Goal: Navigation & Orientation: Find specific page/section

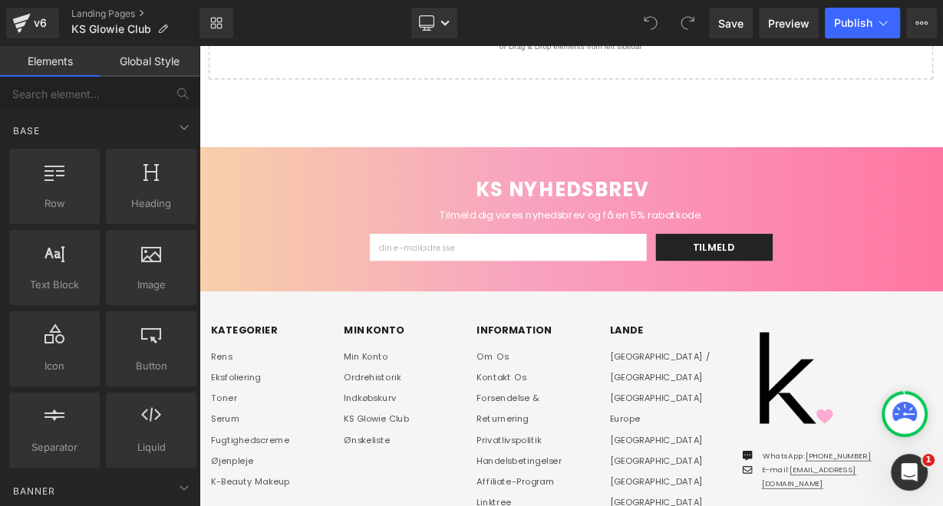
scroll to position [3099, 0]
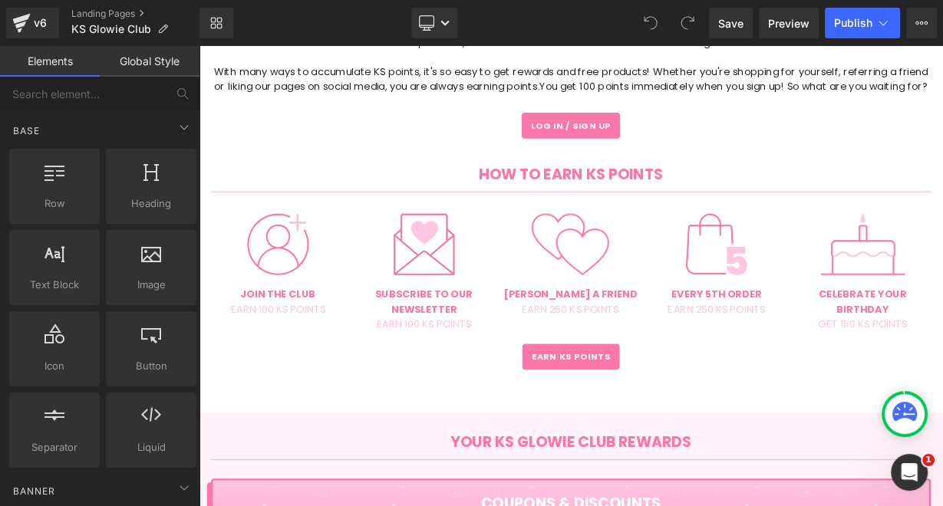
scroll to position [734, 0]
click at [673, 160] on div "Log in / Sign up Button" at bounding box center [662, 144] width 897 height 32
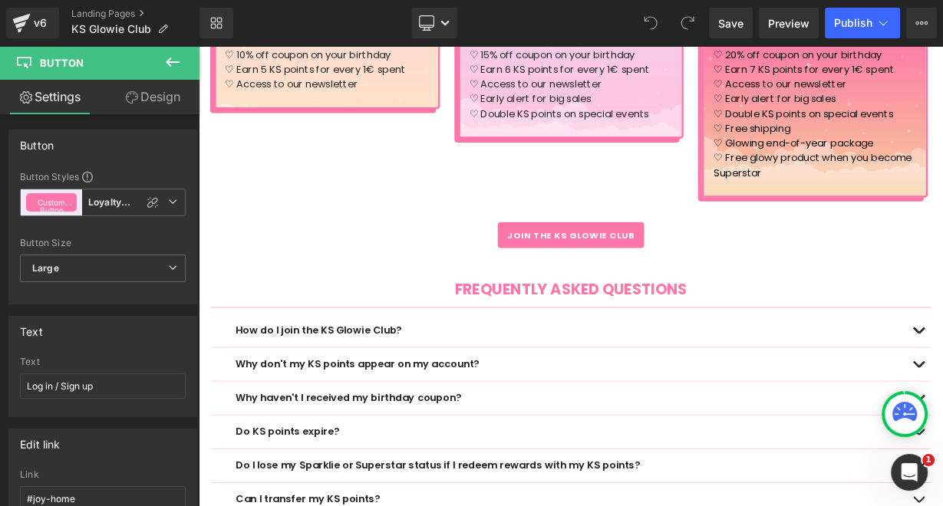
scroll to position [2285, 0]
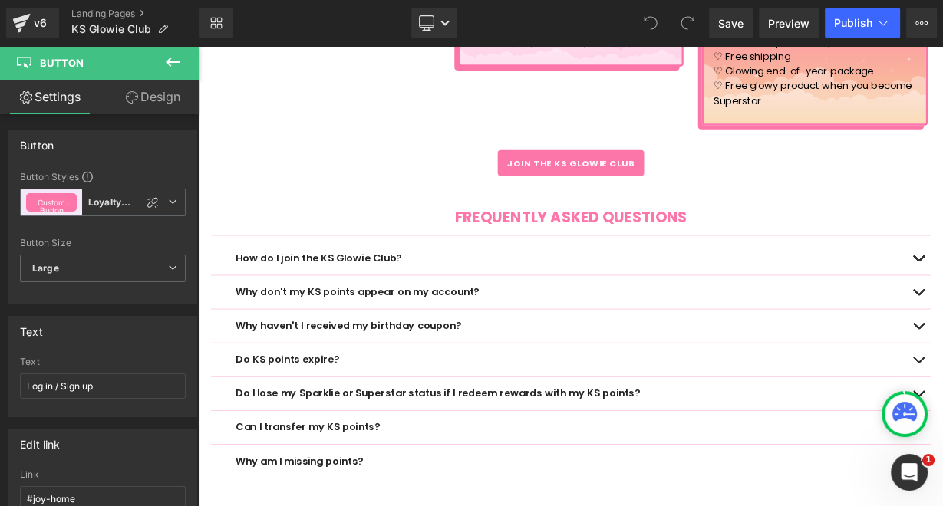
click at [919, 269] on input "Start a chat with Grammarly AI" at bounding box center [471, 253] width 943 height 506
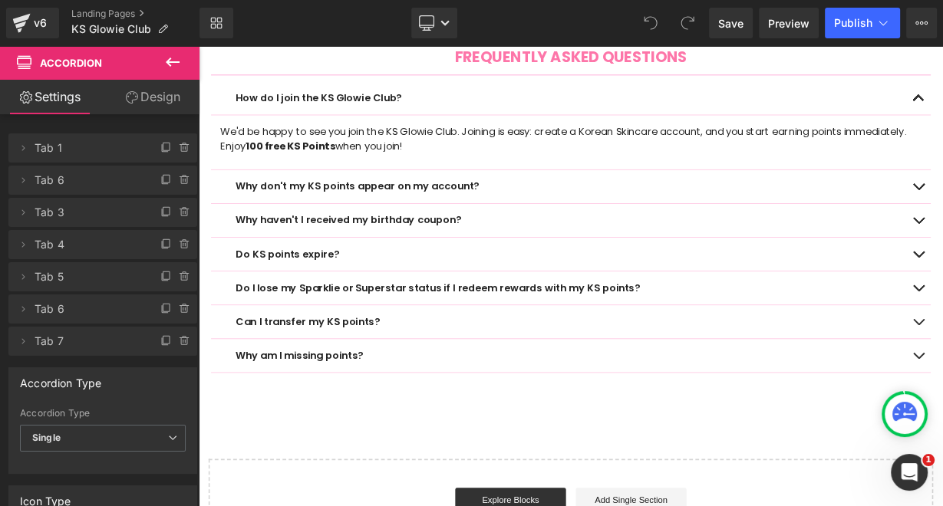
scroll to position [2339, 0]
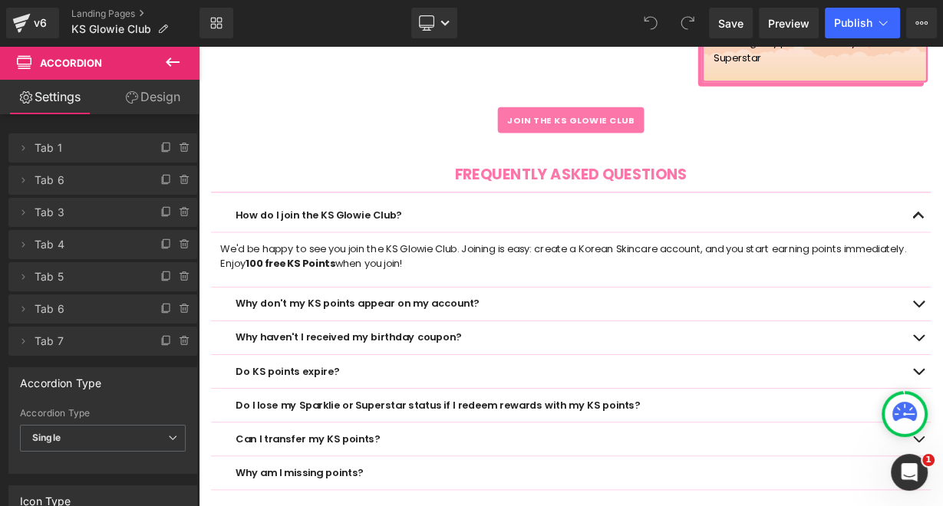
click at [663, 141] on span "Button" at bounding box center [662, 139] width 35 height 18
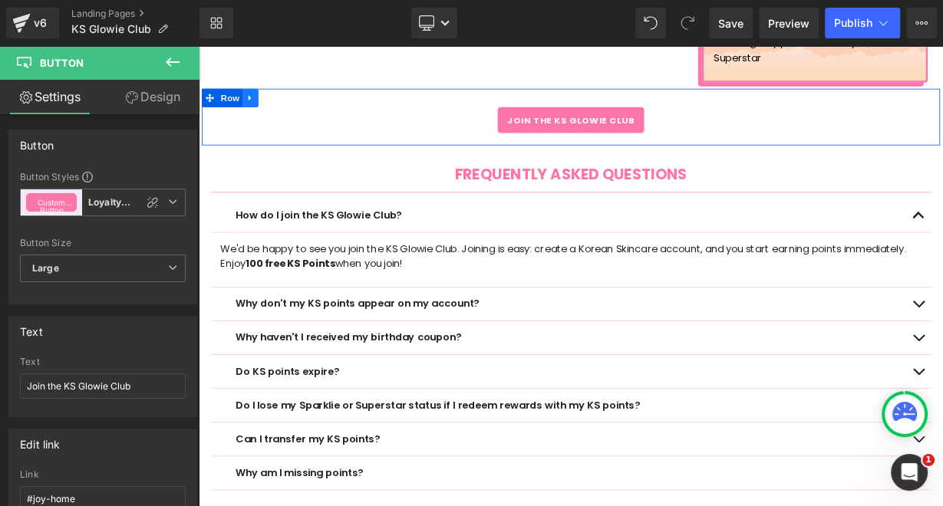
click at [261, 117] on icon at bounding box center [263, 112] width 11 height 12
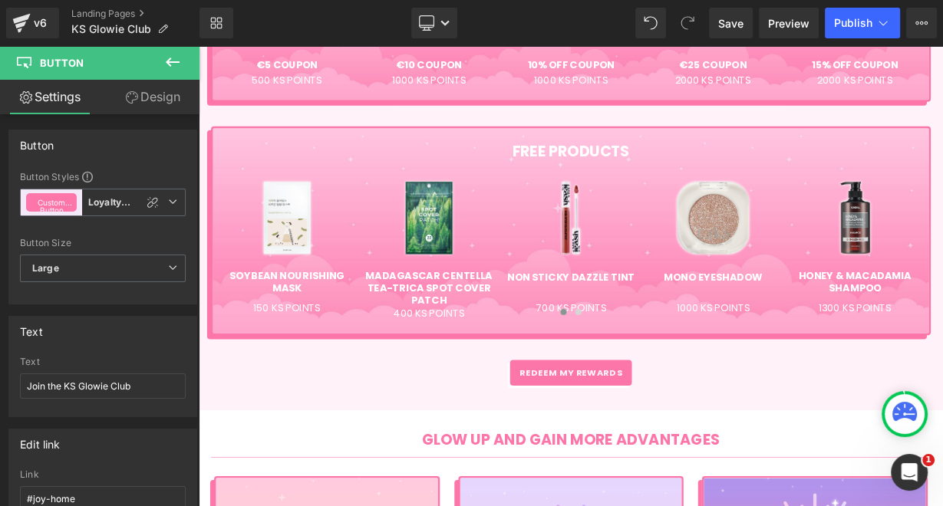
scroll to position [1215, 0]
